Goal: Information Seeking & Learning: Learn about a topic

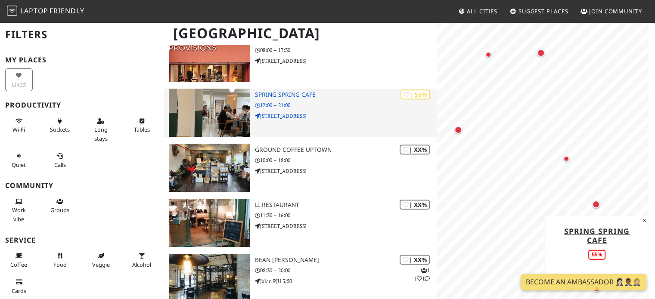
scroll to position [370, 0]
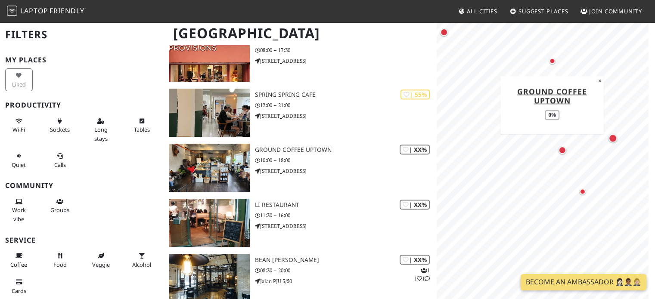
click at [532, 71] on div "MapLibre | Protomaps © OpenStreetMap Ground Coffee Uptown 0% ×" at bounding box center [546, 171] width 218 height 299
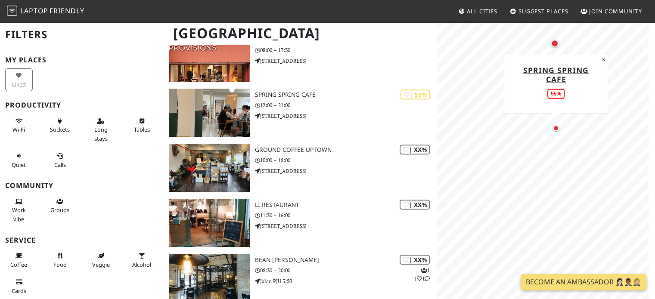
click at [556, 130] on div "Map marker" at bounding box center [556, 128] width 6 height 6
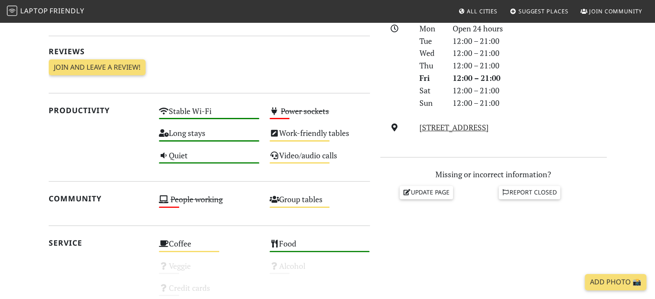
scroll to position [258, 0]
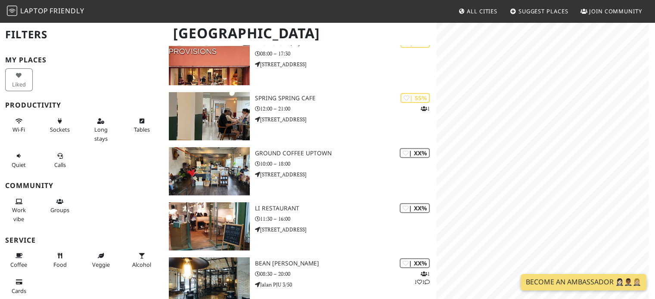
scroll to position [370, 0]
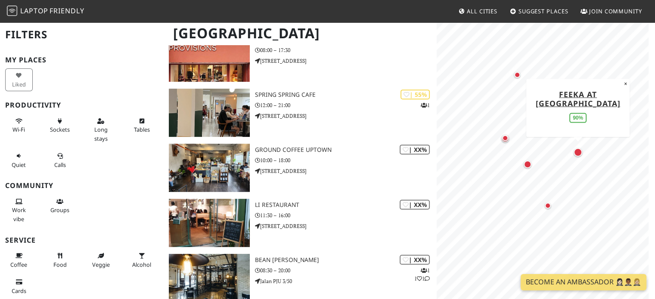
click at [580, 156] on div "Map marker" at bounding box center [578, 152] width 12 height 12
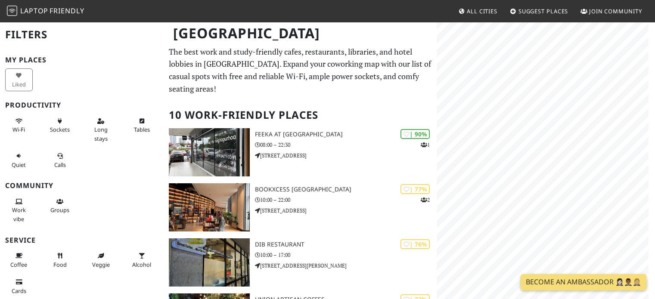
scroll to position [370, 0]
